Goal: Navigation & Orientation: Find specific page/section

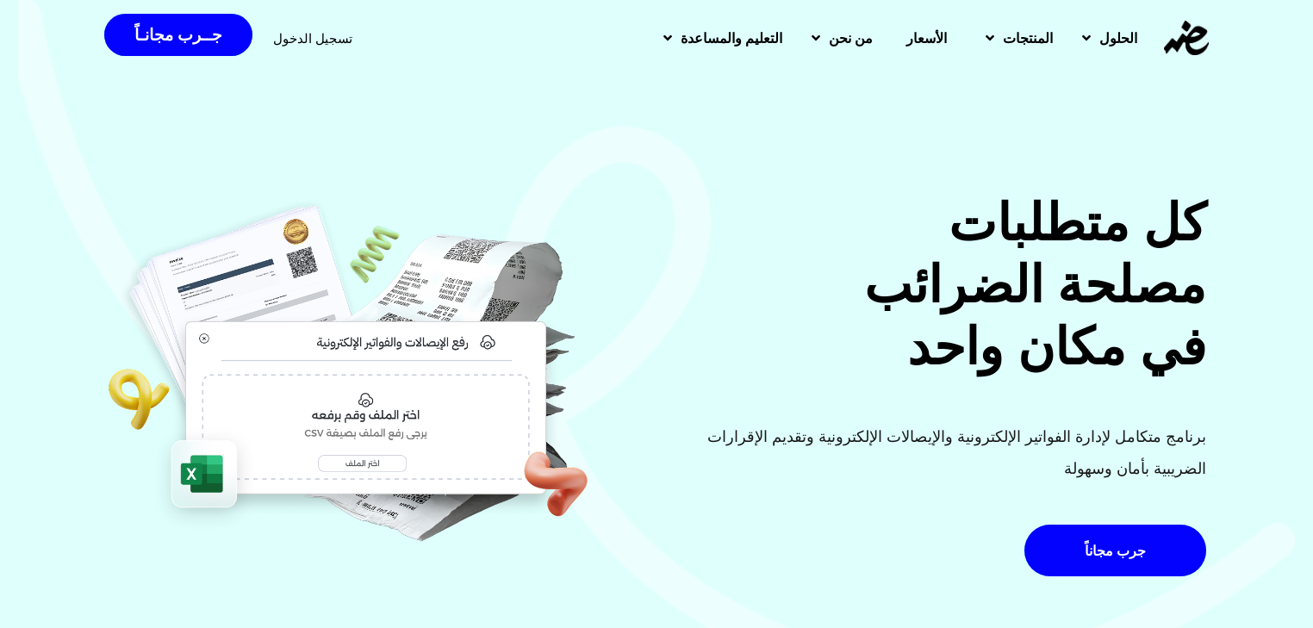
click at [780, 358] on h2 "كل متطلبات مصلحة الضرائب في مكان واحد" at bounding box center [936, 285] width 539 height 186
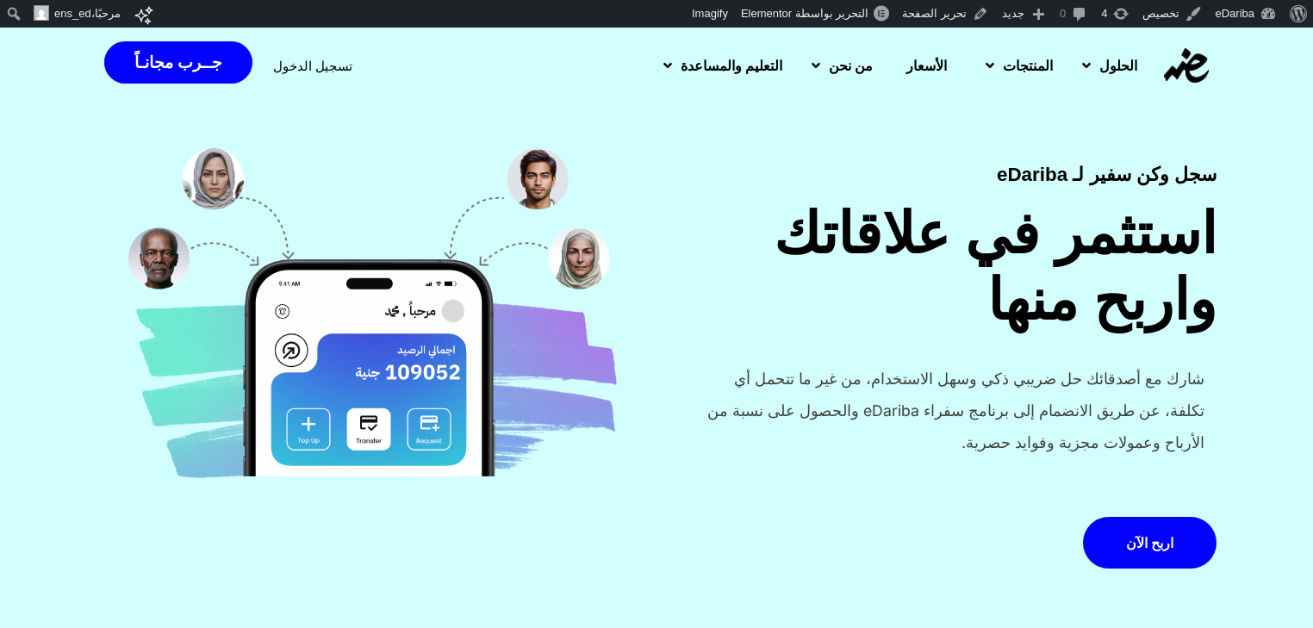
click at [1045, 255] on h1 "استثمر في علاقاتك واربح منها" at bounding box center [967, 268] width 500 height 133
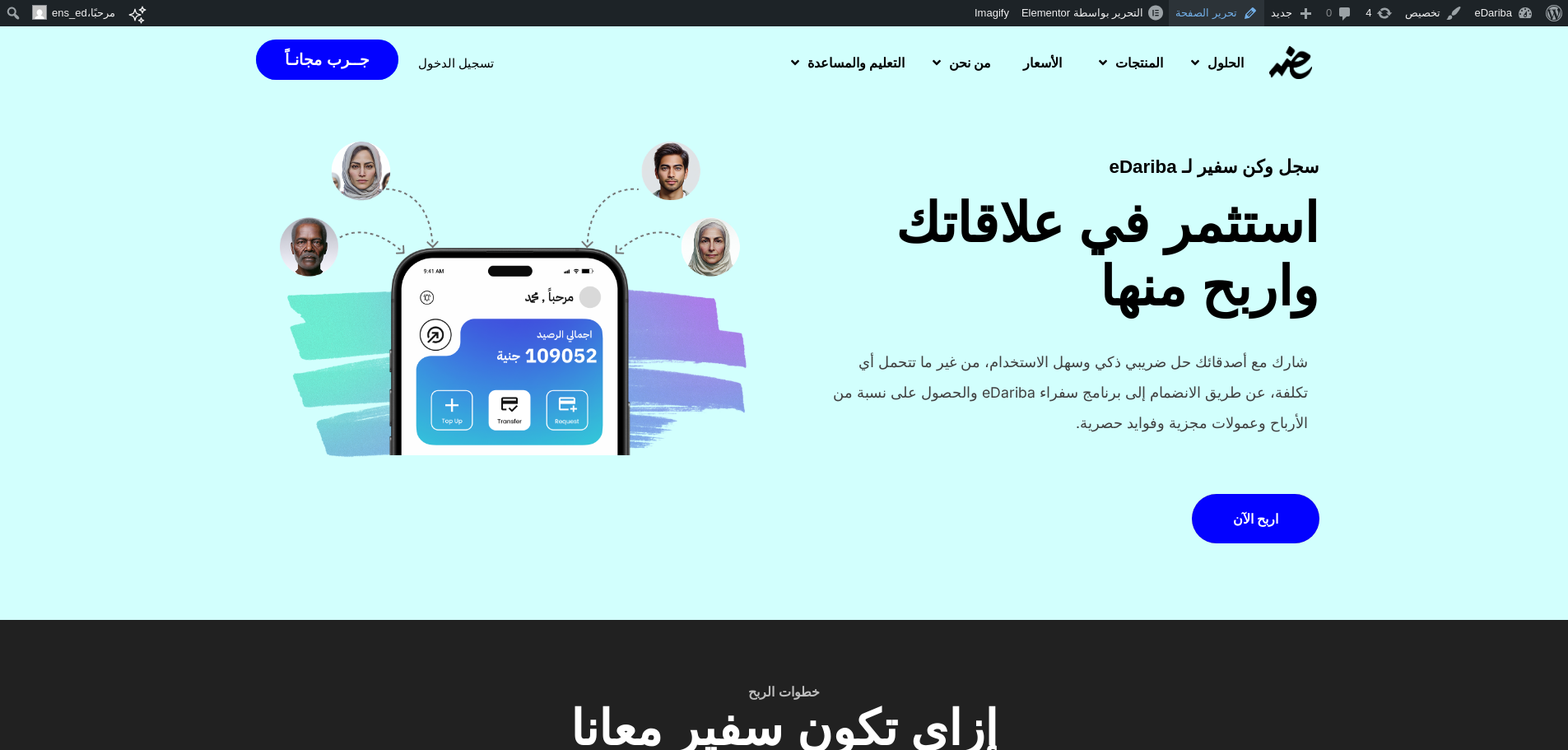
click at [1223, 12] on link "تحرير الصفحة" at bounding box center [1216, 13] width 96 height 27
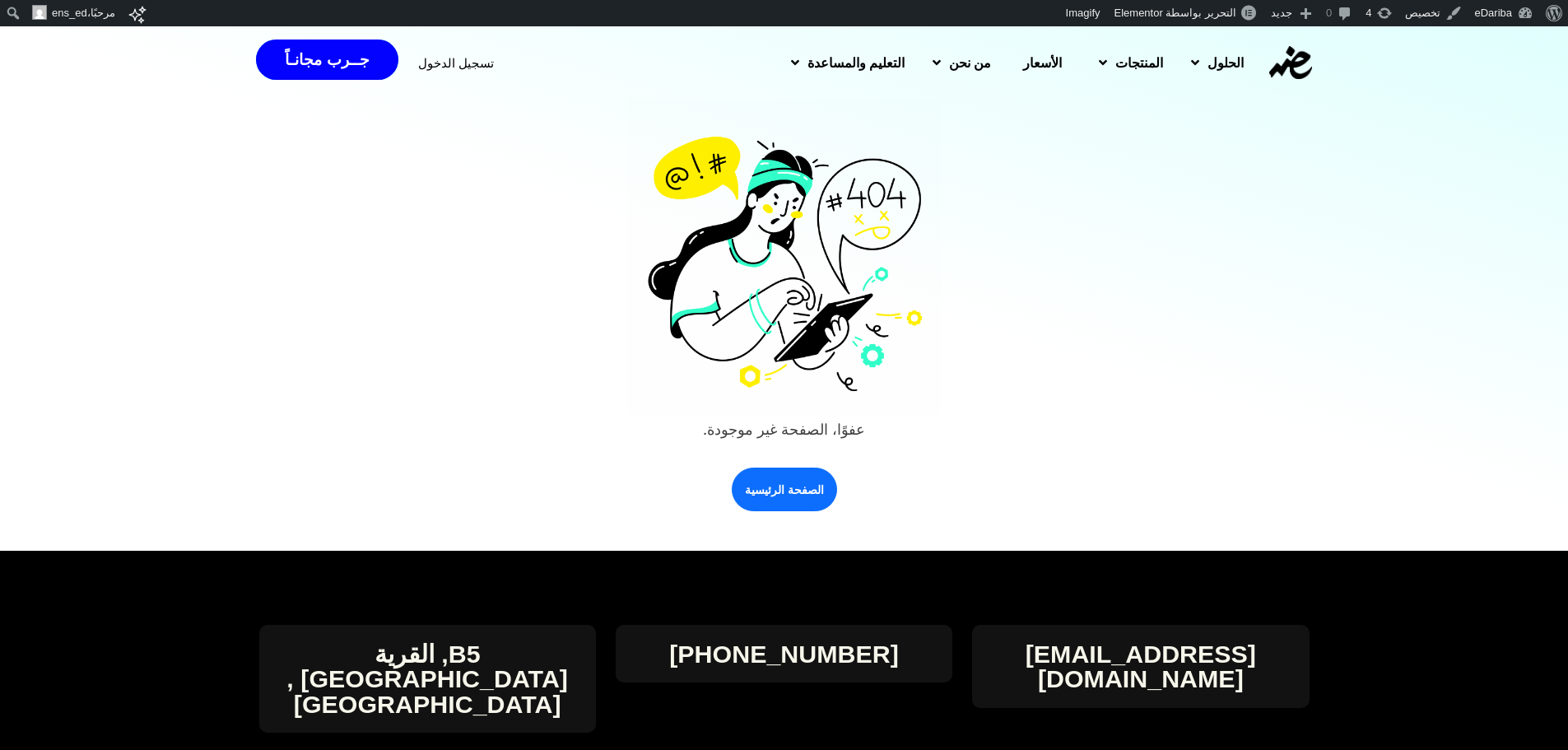
click at [1300, 56] on img at bounding box center [1291, 62] width 43 height 32
